Goal: Task Accomplishment & Management: Manage account settings

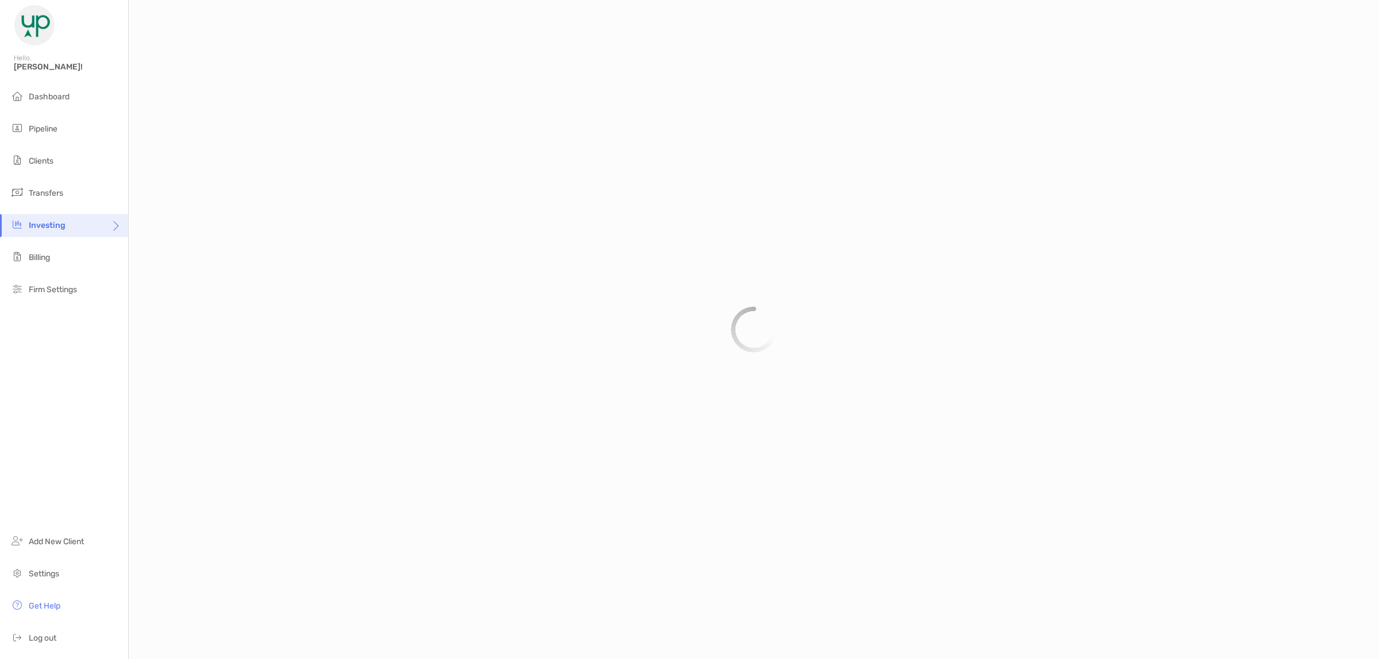
click at [50, 150] on li "Clients" at bounding box center [64, 161] width 128 height 23
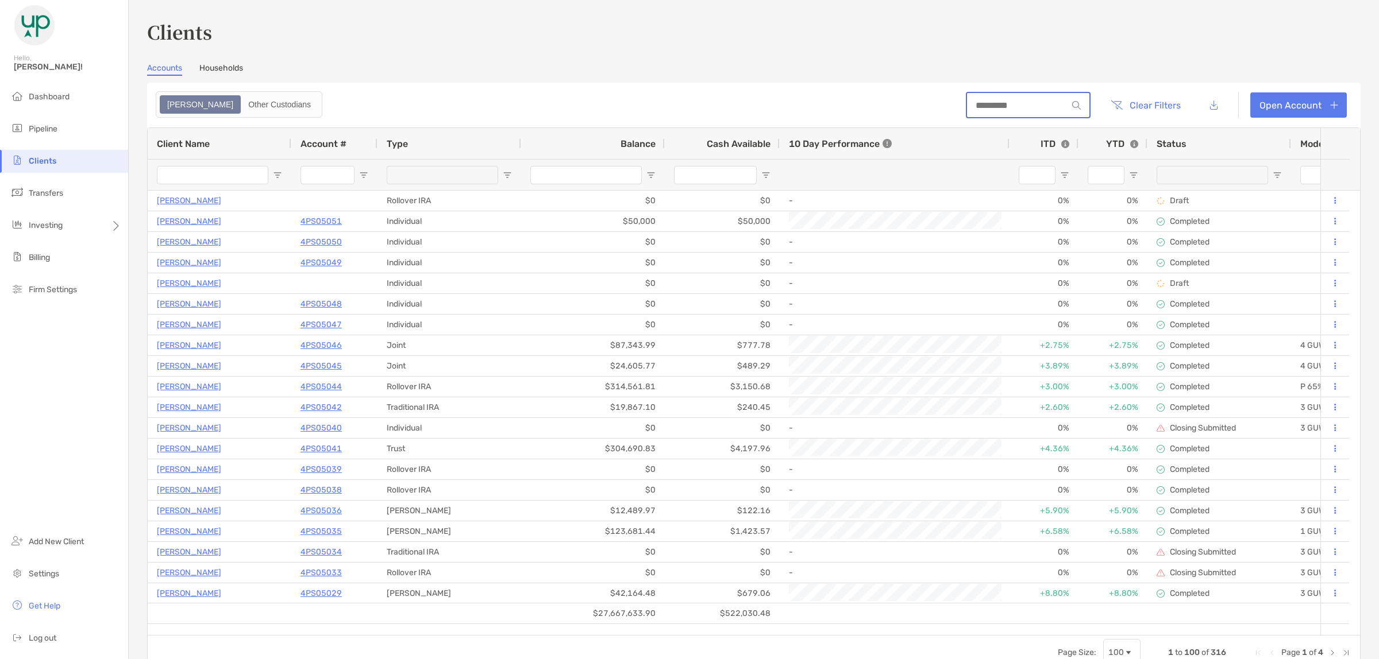
click at [1018, 103] on input at bounding box center [1017, 106] width 101 height 10
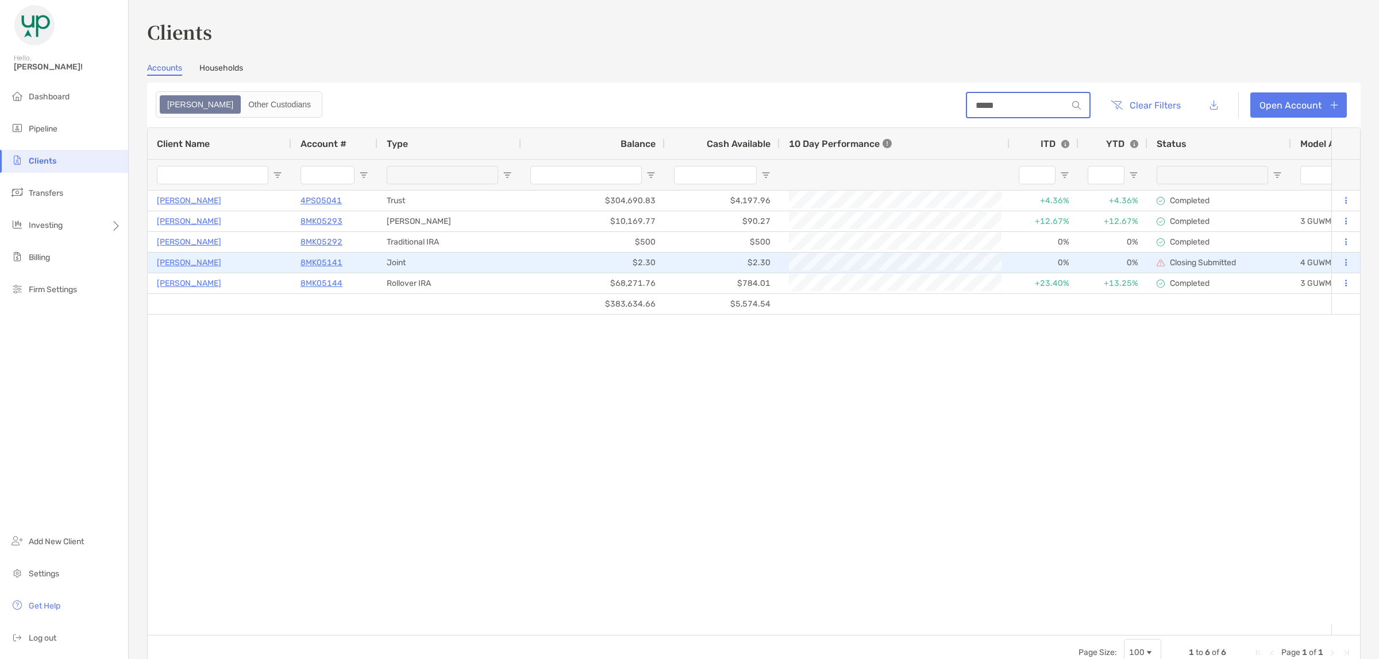
type input "*****"
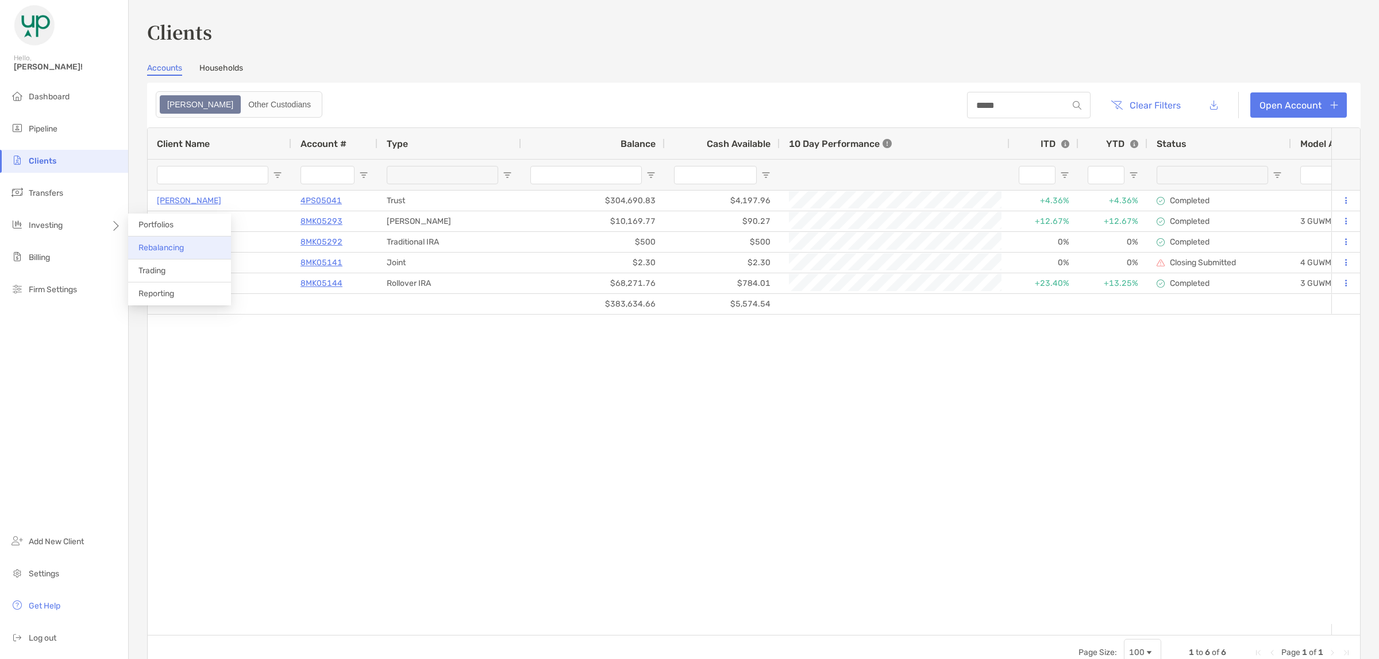
click at [159, 246] on span "Rebalancing" at bounding box center [160, 248] width 45 height 10
